Goal: Use online tool/utility: Utilize a website feature to perform a specific function

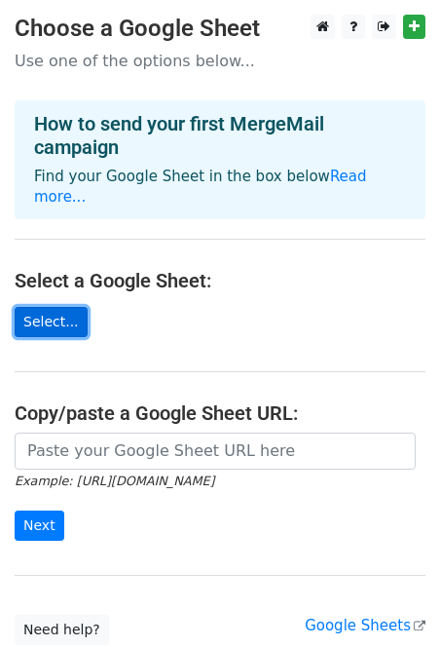
click at [46, 307] on link "Select..." at bounding box center [51, 322] width 73 height 30
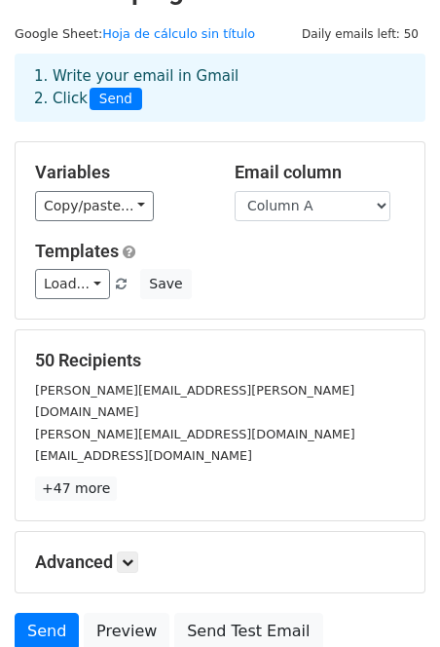
scroll to position [40, 0]
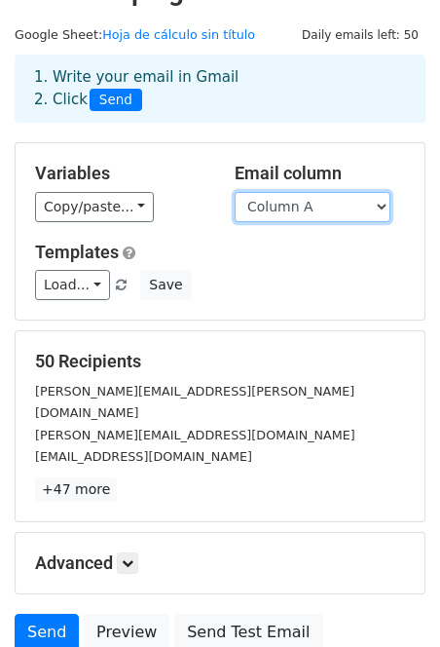
click at [321, 200] on select "Column A" at bounding box center [313, 207] width 156 height 30
click at [235, 192] on select "Column A" at bounding box center [313, 207] width 156 height 30
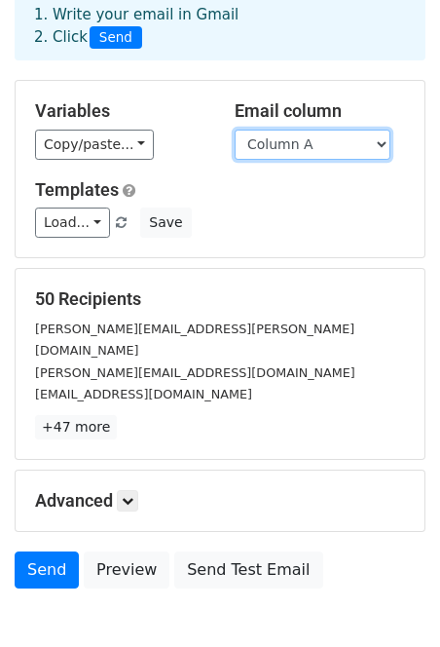
scroll to position [187, 0]
